Goal: Information Seeking & Learning: Learn about a topic

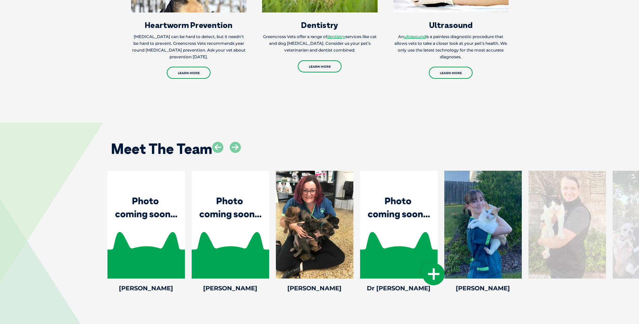
scroll to position [875, 0]
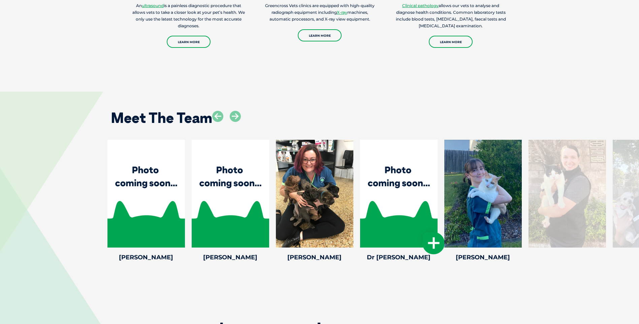
click at [420, 201] on div at bounding box center [398, 194] width 77 height 108
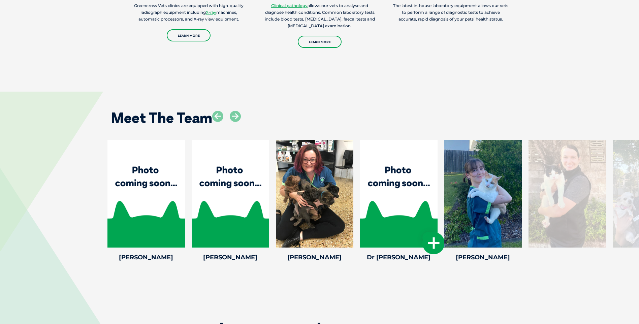
click at [429, 242] on icon at bounding box center [433, 243] width 22 height 22
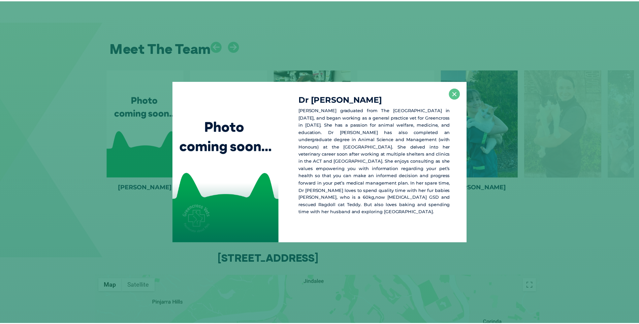
scroll to position [949, 0]
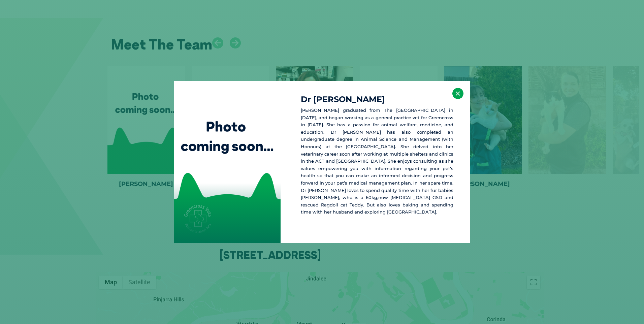
click at [458, 99] on button "×" at bounding box center [457, 93] width 11 height 11
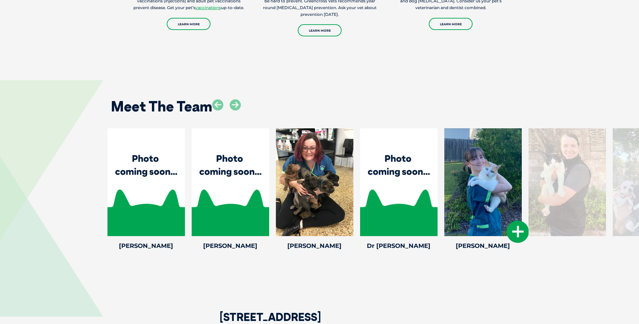
scroll to position [881, 0]
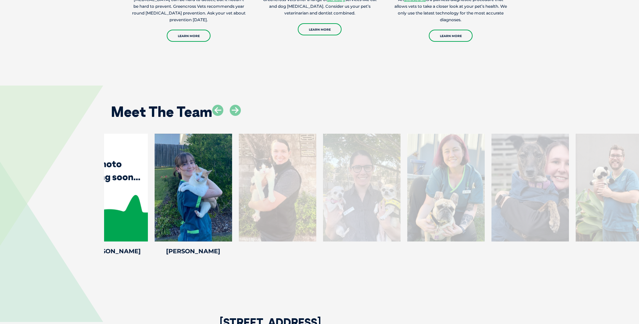
drag, startPoint x: 538, startPoint y: 191, endPoint x: 249, endPoint y: 156, distance: 291.0
click at [249, 156] on div at bounding box center [277, 188] width 77 height 108
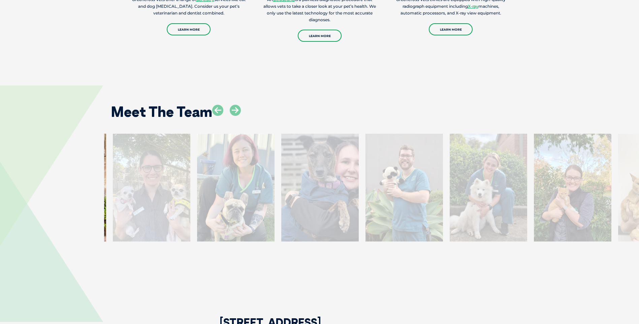
drag, startPoint x: 592, startPoint y: 207, endPoint x: 176, endPoint y: 206, distance: 415.4
click at [176, 206] on div at bounding box center [151, 188] width 77 height 108
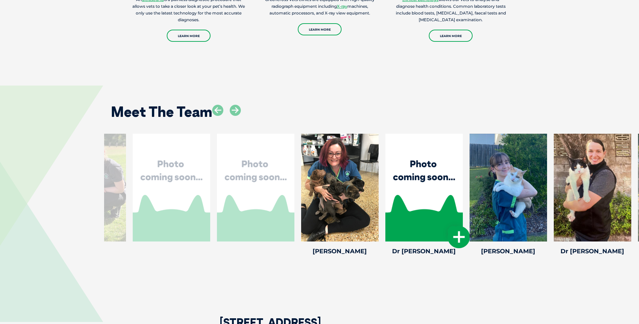
drag, startPoint x: 230, startPoint y: 182, endPoint x: 428, endPoint y: 191, distance: 198.5
click at [442, 193] on div at bounding box center [423, 188] width 77 height 108
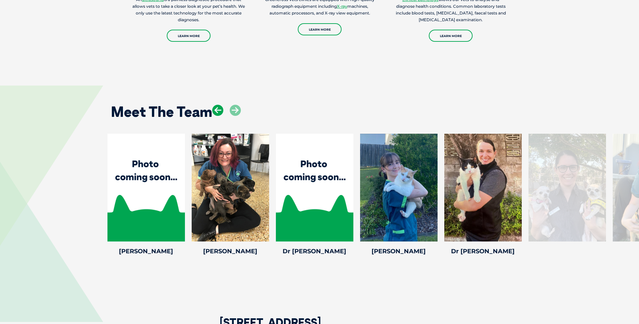
click at [219, 110] on icon at bounding box center [217, 110] width 11 height 11
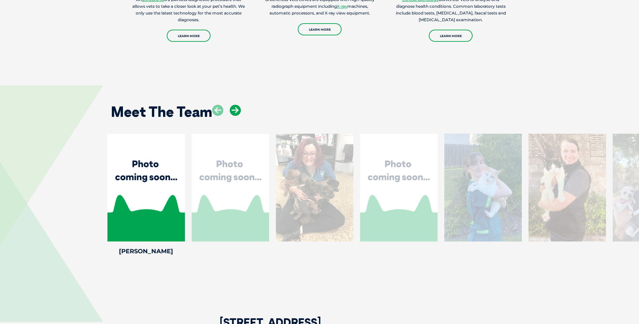
click at [236, 110] on icon at bounding box center [235, 110] width 11 height 11
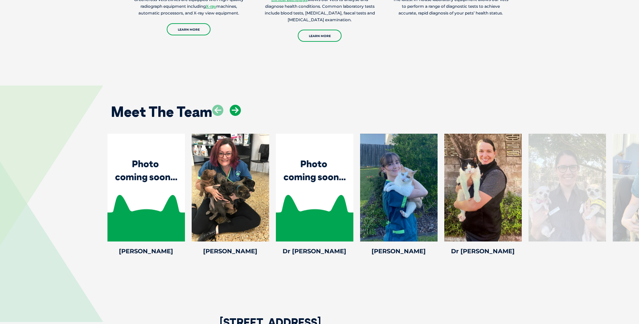
click at [236, 110] on icon at bounding box center [235, 110] width 11 height 11
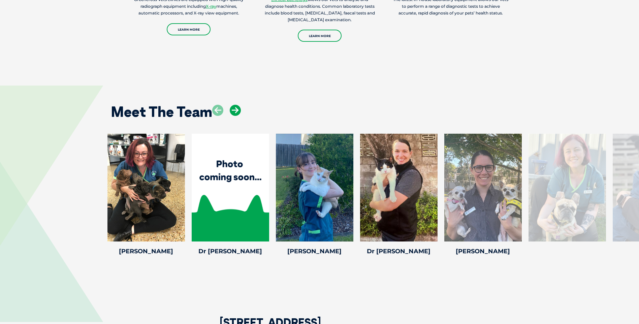
click at [236, 110] on icon at bounding box center [235, 110] width 11 height 11
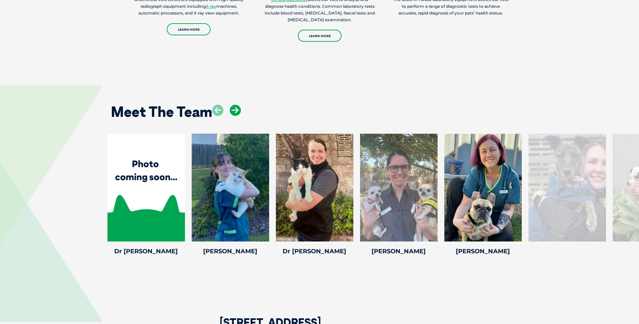
click at [236, 110] on icon at bounding box center [235, 110] width 11 height 11
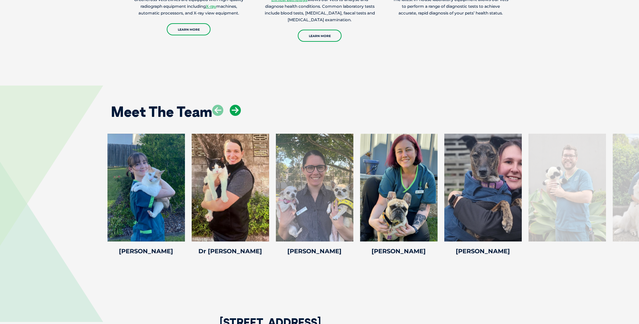
click at [236, 110] on icon at bounding box center [235, 110] width 11 height 11
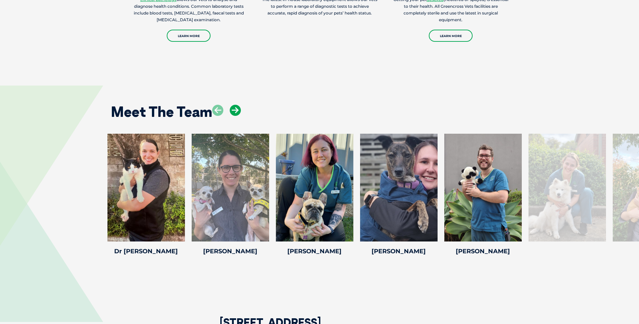
click at [236, 110] on icon at bounding box center [235, 110] width 11 height 11
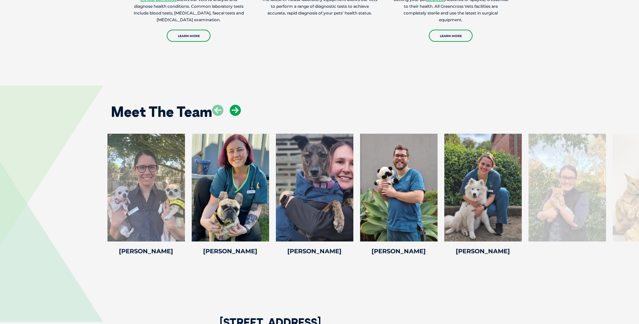
click at [236, 110] on icon at bounding box center [235, 110] width 11 height 11
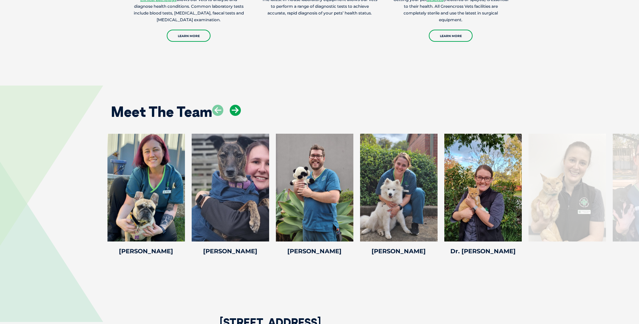
click at [236, 110] on icon at bounding box center [235, 110] width 11 height 11
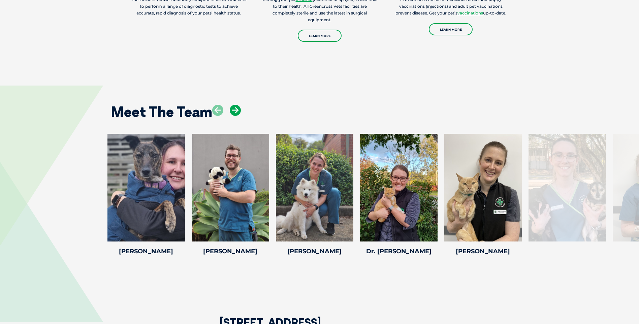
click at [235, 109] on icon at bounding box center [235, 110] width 11 height 11
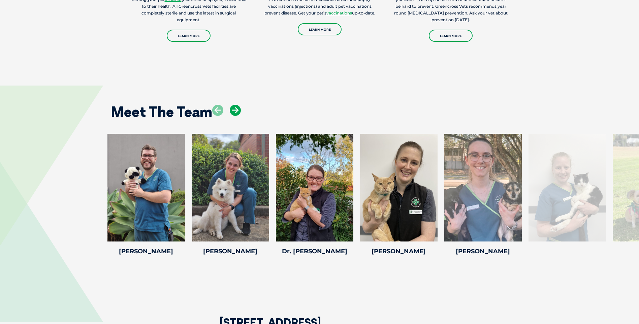
click at [235, 109] on icon at bounding box center [235, 110] width 11 height 11
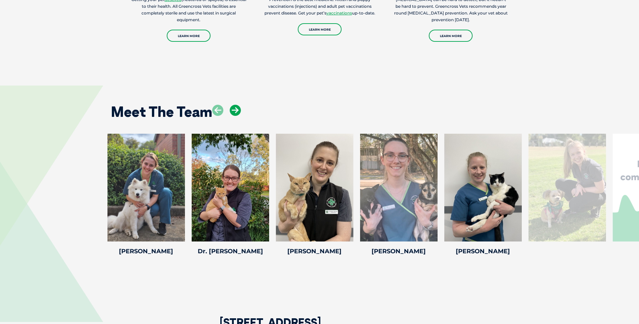
click at [235, 109] on icon at bounding box center [235, 110] width 11 height 11
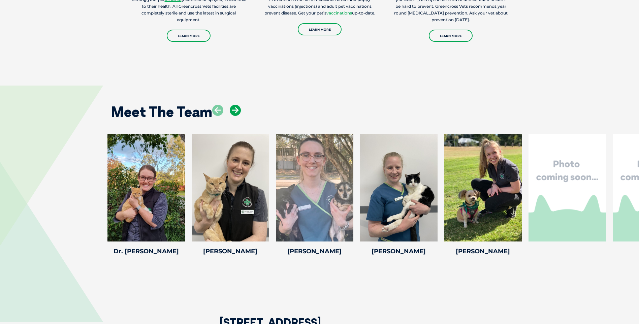
click at [235, 109] on icon at bounding box center [235, 110] width 11 height 11
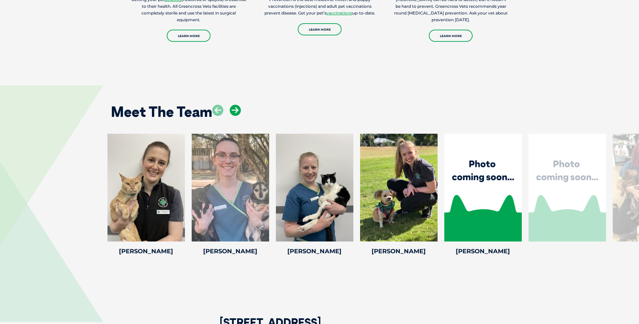
click at [235, 109] on icon at bounding box center [235, 110] width 11 height 11
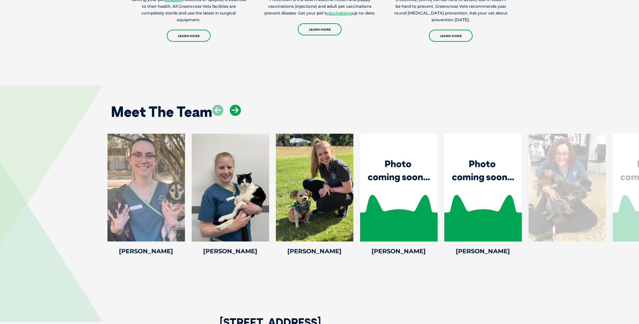
click at [235, 109] on icon at bounding box center [235, 110] width 11 height 11
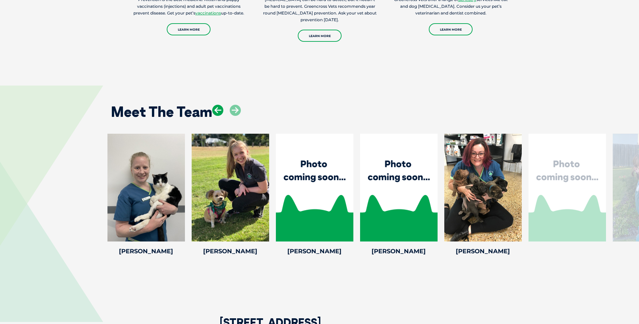
click at [217, 112] on icon at bounding box center [217, 110] width 11 height 11
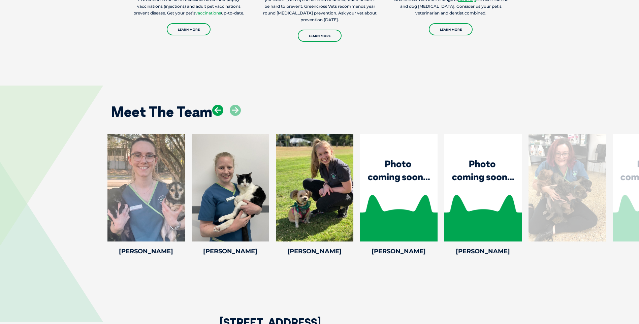
click at [217, 112] on icon at bounding box center [217, 110] width 11 height 11
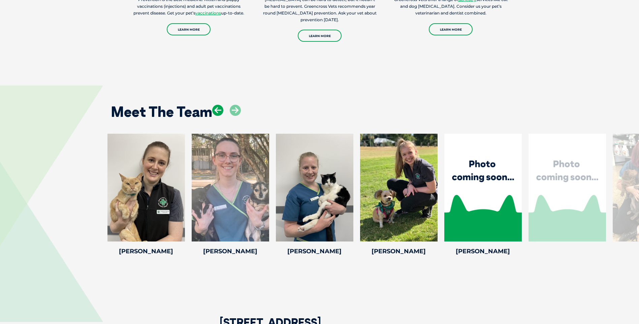
click at [217, 112] on icon at bounding box center [217, 110] width 11 height 11
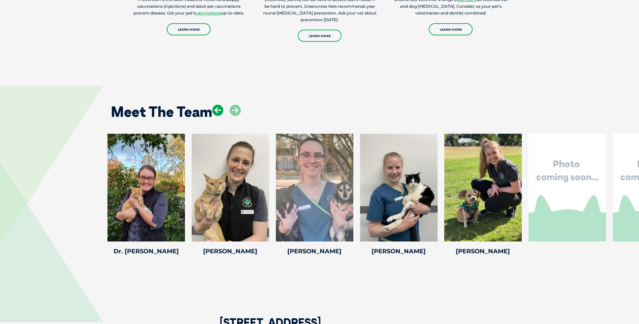
click at [217, 112] on icon at bounding box center [217, 110] width 11 height 11
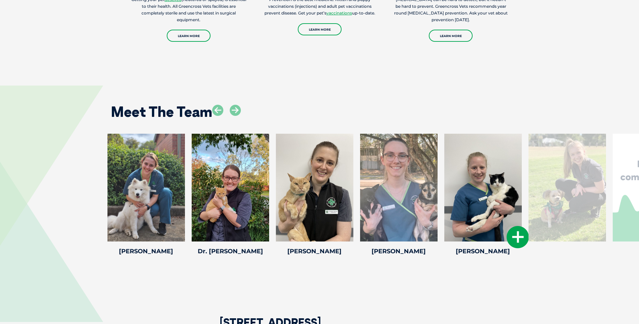
click at [517, 235] on icon at bounding box center [517, 237] width 22 height 22
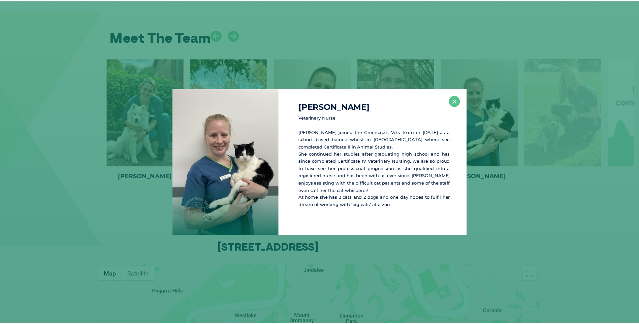
scroll to position [957, 0]
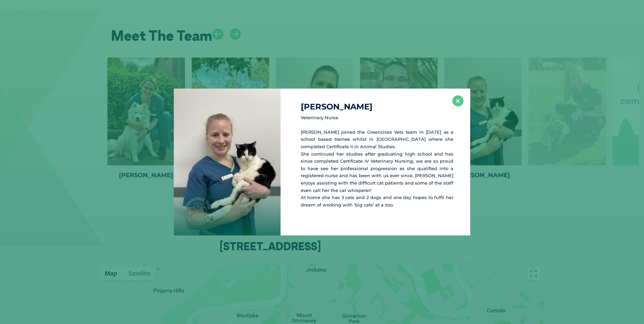
click at [446, 98] on div "[PERSON_NAME] Veterinary [PERSON_NAME] joined the Greencross Vets team in [DATE…" at bounding box center [375, 162] width 190 height 147
click at [458, 101] on button "×" at bounding box center [457, 100] width 11 height 11
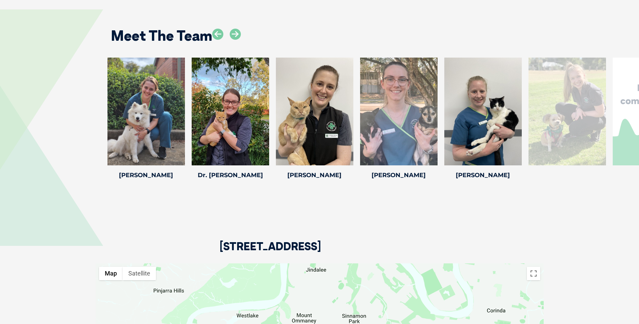
click at [582, 136] on div at bounding box center [566, 112] width 77 height 108
click at [519, 169] on icon at bounding box center [517, 161] width 22 height 22
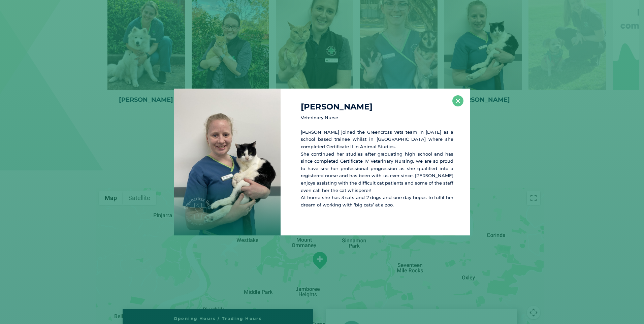
scroll to position [1034, 0]
click at [462, 97] on button "×" at bounding box center [457, 100] width 11 height 11
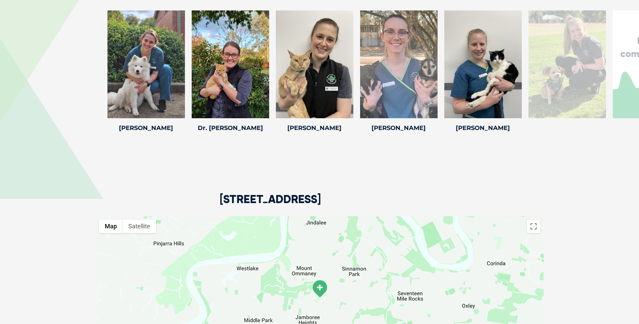
scroll to position [966, 0]
